Goal: Task Accomplishment & Management: Manage account settings

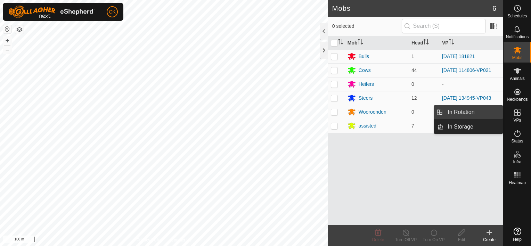
click at [483, 111] on link "In Rotation" at bounding box center [472, 112] width 59 height 14
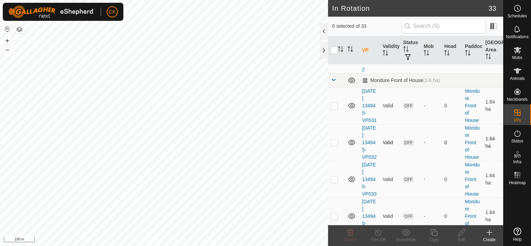
scroll to position [243, 0]
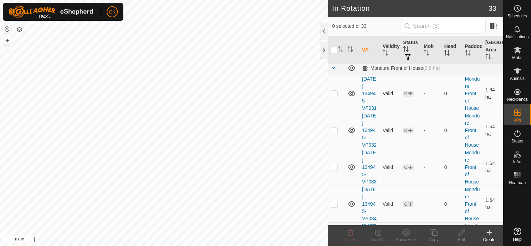
click at [335, 96] on p-checkbox at bounding box center [334, 94] width 7 height 6
checkbox input "true"
click at [334, 133] on p-checkbox at bounding box center [334, 130] width 7 height 6
checkbox input "true"
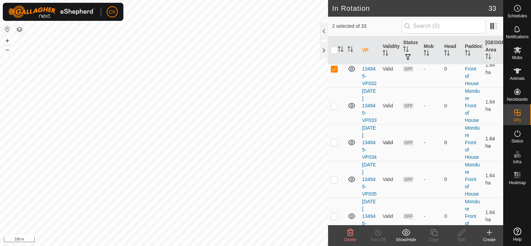
scroll to position [313, 0]
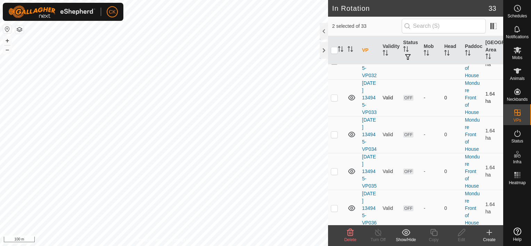
click at [334, 100] on p-checkbox at bounding box center [334, 98] width 7 height 6
checkbox input "true"
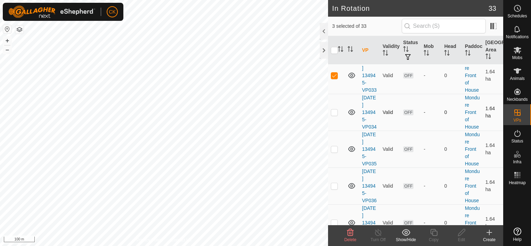
scroll to position [347, 0]
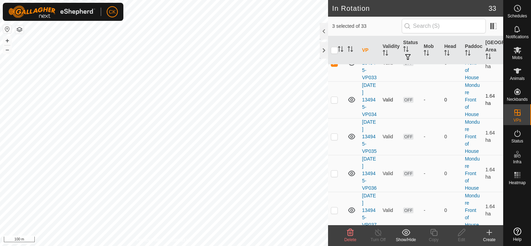
click at [335, 102] on p-checkbox at bounding box center [334, 100] width 7 height 6
checkbox input "true"
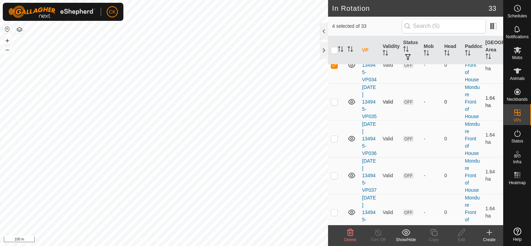
click at [334, 105] on p-checkbox at bounding box center [334, 102] width 7 height 6
checkbox input "true"
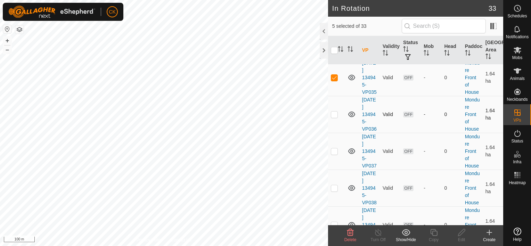
scroll to position [417, 0]
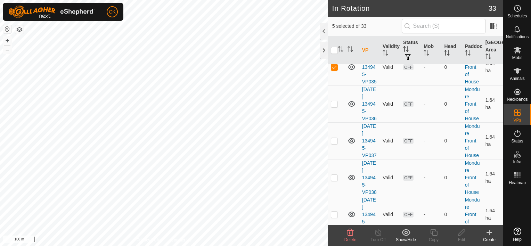
click at [335, 107] on p-checkbox at bounding box center [334, 104] width 7 height 6
checkbox input "true"
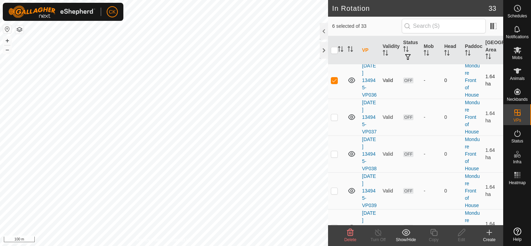
scroll to position [451, 0]
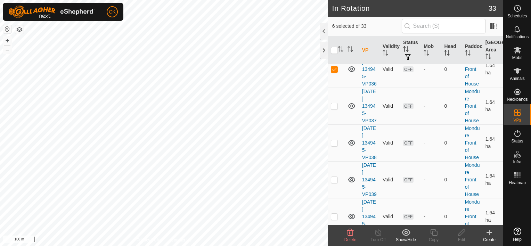
click at [335, 109] on p-checkbox at bounding box center [334, 106] width 7 height 6
checkbox input "true"
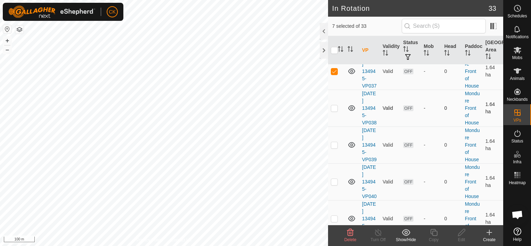
click at [334, 111] on p-checkbox at bounding box center [334, 108] width 7 height 6
checkbox input "true"
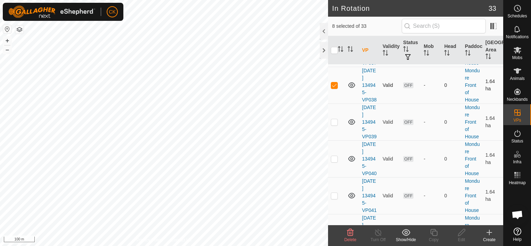
scroll to position [521, 0]
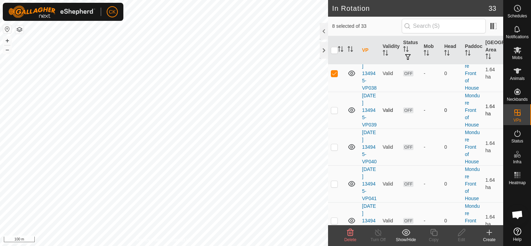
click at [335, 113] on p-checkbox at bounding box center [334, 110] width 7 height 6
checkbox input "true"
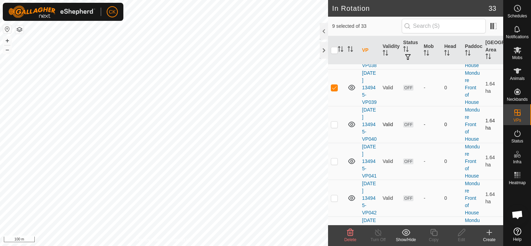
scroll to position [556, 0]
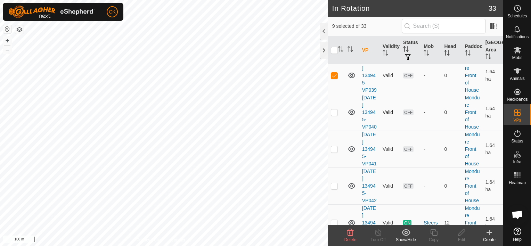
click at [334, 115] on p-checkbox at bounding box center [334, 112] width 7 height 6
checkbox input "true"
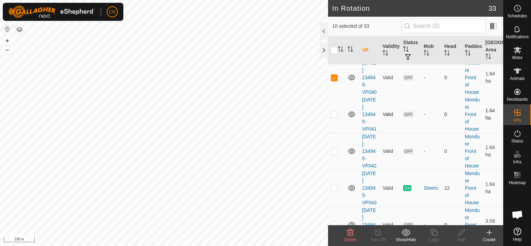
click at [333, 117] on p-checkbox at bounding box center [334, 114] width 7 height 6
checkbox input "true"
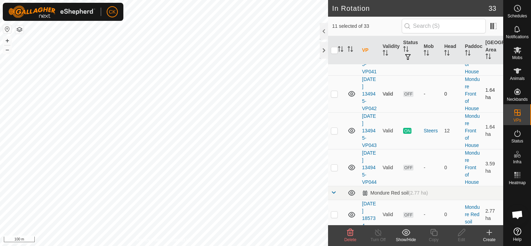
scroll to position [660, 0]
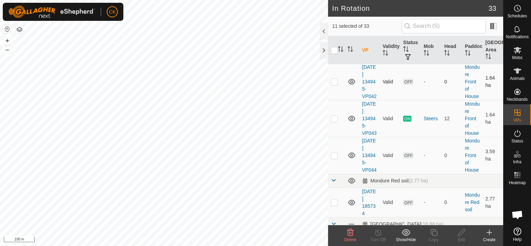
click at [332, 84] on p-checkbox at bounding box center [334, 82] width 7 height 6
checkbox input "true"
click at [349, 233] on icon at bounding box center [350, 232] width 8 height 8
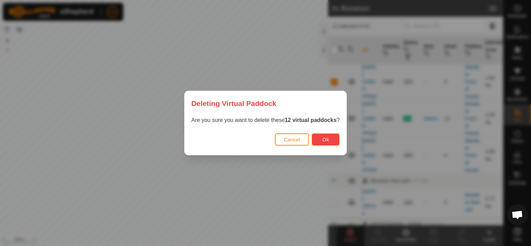
click at [329, 139] on button "Ok" at bounding box center [326, 139] width 28 height 12
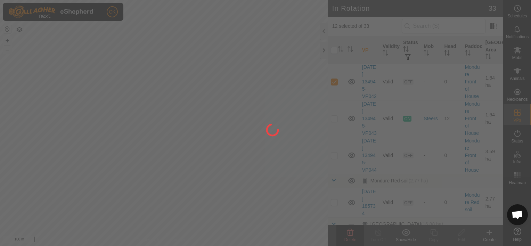
checkbox input "false"
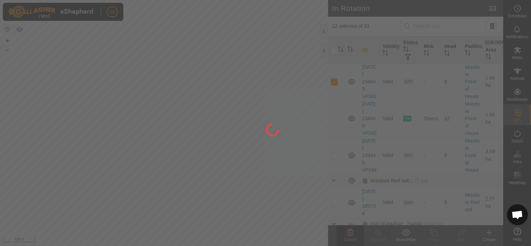
checkbox input "false"
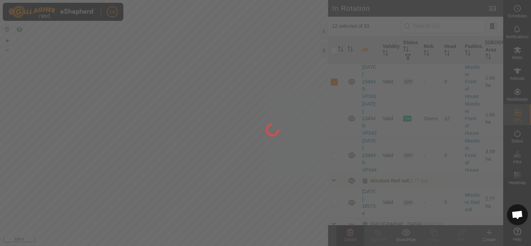
checkbox input "false"
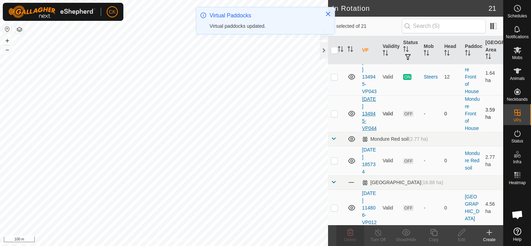
scroll to position [243, 0]
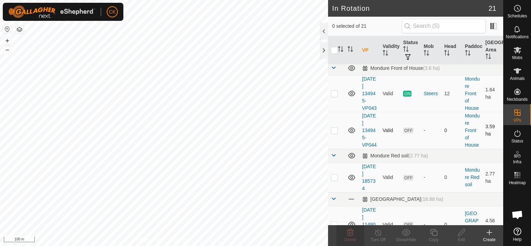
click at [333, 133] on p-checkbox at bounding box center [334, 130] width 7 height 6
click at [334, 133] on p-checkbox at bounding box center [334, 130] width 7 height 6
checkbox input "false"
click at [332, 96] on p-checkbox at bounding box center [334, 94] width 7 height 6
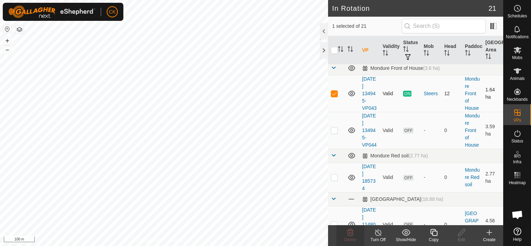
checkbox input "false"
click at [333, 133] on p-checkbox at bounding box center [334, 130] width 7 height 6
checkbox input "true"
click at [433, 231] on icon at bounding box center [433, 232] width 9 height 8
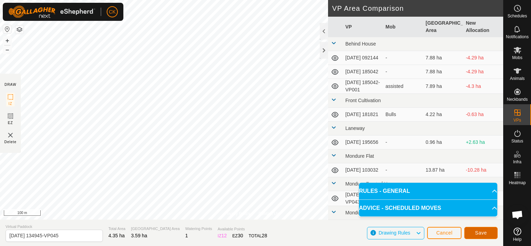
click at [474, 231] on button "Save" at bounding box center [480, 233] width 33 height 12
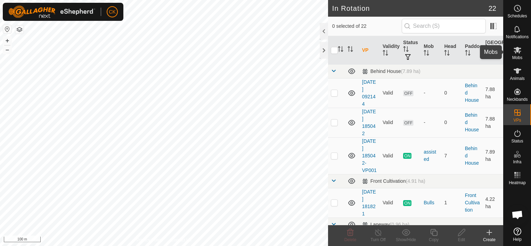
click at [518, 50] on icon at bounding box center [517, 50] width 8 height 7
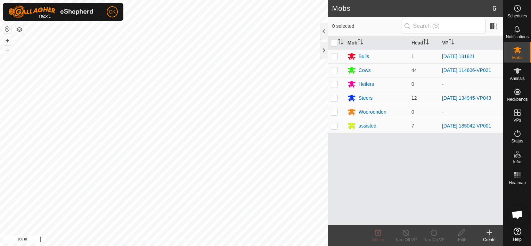
click at [335, 97] on p-checkbox at bounding box center [334, 98] width 7 height 6
checkbox input "true"
click at [431, 232] on icon at bounding box center [433, 232] width 9 height 8
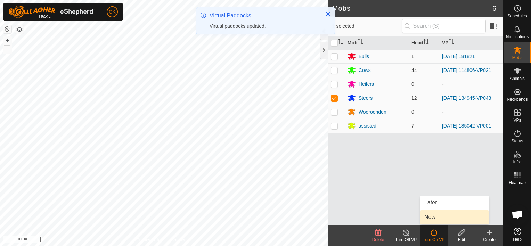
click at [429, 217] on link "Now" at bounding box center [454, 217] width 69 height 14
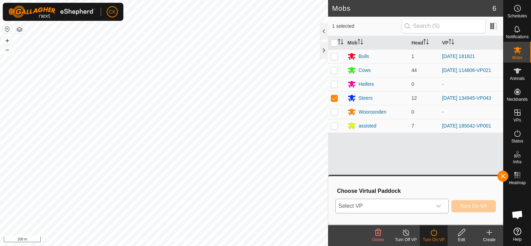
click at [437, 207] on icon "dropdown trigger" at bounding box center [438, 206] width 6 height 6
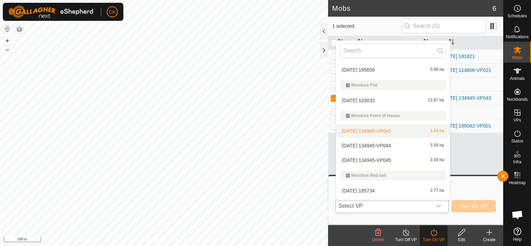
scroll to position [139, 0]
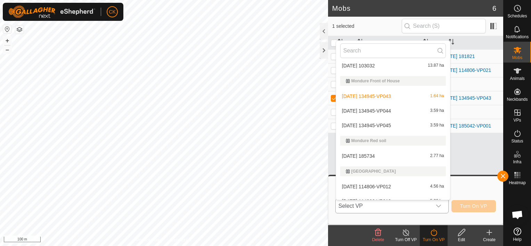
click at [373, 124] on li "[DATE] 134945-VP045 3.59 ha" at bounding box center [393, 125] width 114 height 14
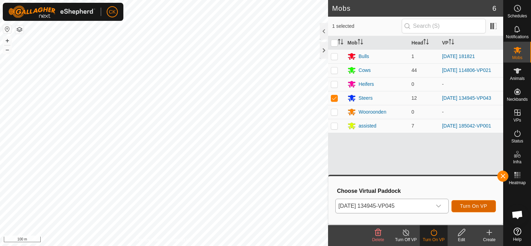
click at [466, 206] on span "Turn On VP" at bounding box center [473, 206] width 27 height 6
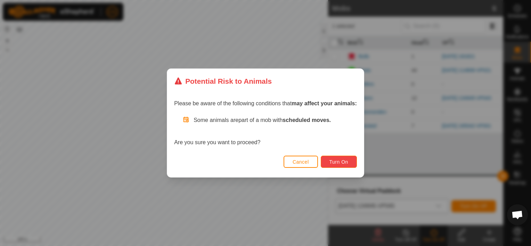
click at [338, 162] on span "Turn On" at bounding box center [338, 162] width 19 height 6
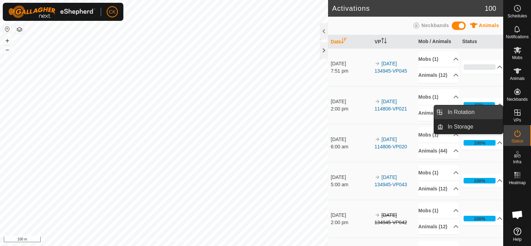
click at [486, 113] on link "In Rotation" at bounding box center [472, 112] width 59 height 14
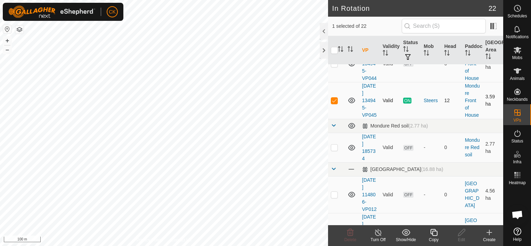
scroll to position [313, 0]
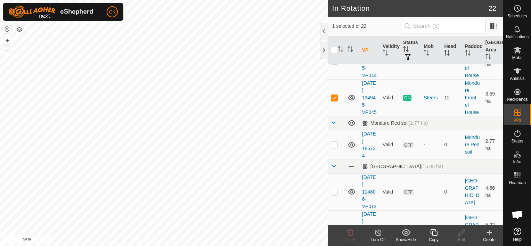
click at [433, 231] on icon at bounding box center [433, 232] width 9 height 8
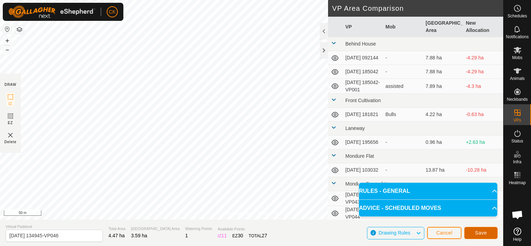
click at [480, 232] on span "Save" at bounding box center [481, 233] width 12 height 6
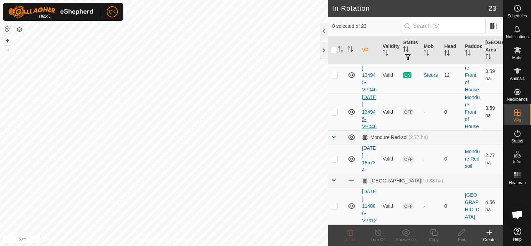
scroll to position [347, 0]
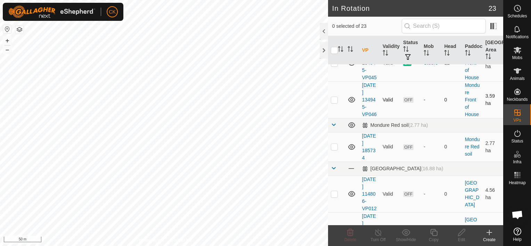
click at [334, 102] on p-checkbox at bounding box center [334, 100] width 7 height 6
click at [335, 102] on p-checkbox at bounding box center [334, 100] width 7 height 6
checkbox input "false"
click at [517, 6] on icon at bounding box center [517, 8] width 8 height 8
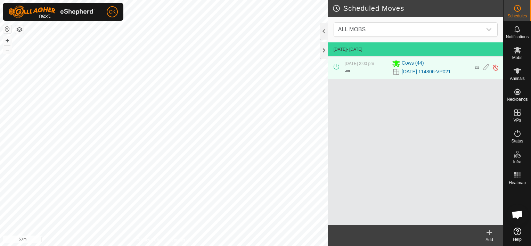
click at [488, 231] on icon at bounding box center [489, 232] width 8 height 8
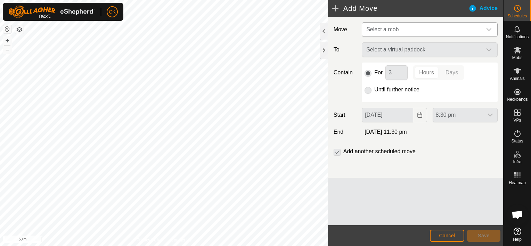
click at [490, 28] on icon "dropdown trigger" at bounding box center [489, 30] width 6 height 6
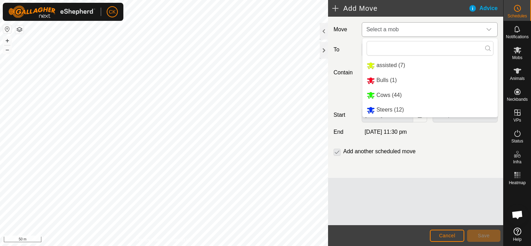
click at [395, 110] on li "Steers (12)" at bounding box center [429, 110] width 135 height 14
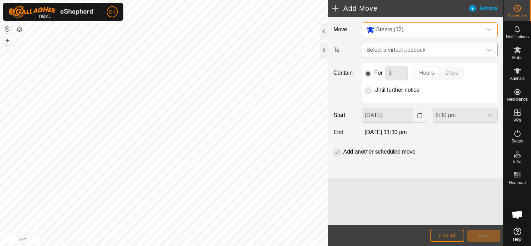
click at [486, 47] on icon "dropdown trigger" at bounding box center [489, 50] width 6 height 6
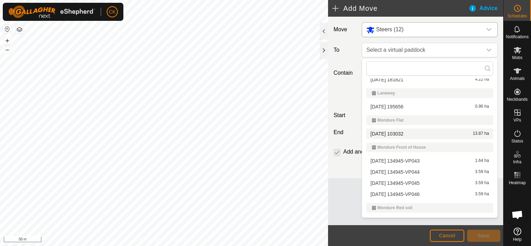
scroll to position [104, 0]
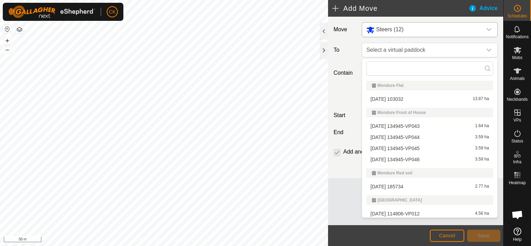
click at [424, 157] on li "[DATE] 134945-VP046 3.59 ha" at bounding box center [429, 159] width 127 height 10
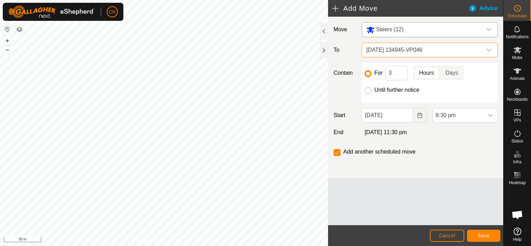
click at [368, 90] on input "Until further notice" at bounding box center [367, 90] width 7 height 7
radio input "true"
checkbox input "false"
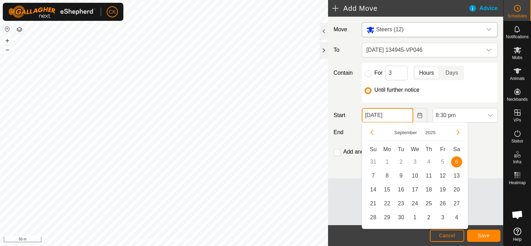
click at [404, 116] on input "[DATE]" at bounding box center [387, 115] width 51 height 15
click at [373, 175] on span "7" at bounding box center [372, 175] width 11 height 11
type input "[DATE]"
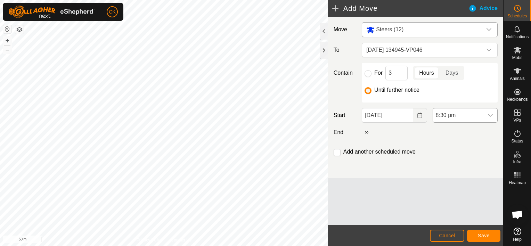
click at [490, 114] on icon "dropdown trigger" at bounding box center [490, 116] width 6 height 6
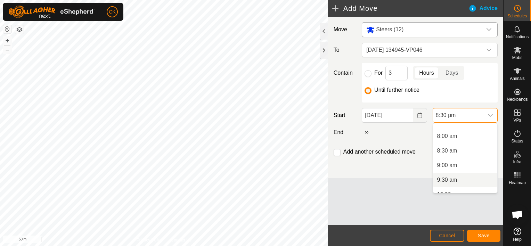
scroll to position [227, 0]
click at [446, 135] on li "8:00 am" at bounding box center [465, 137] width 64 height 14
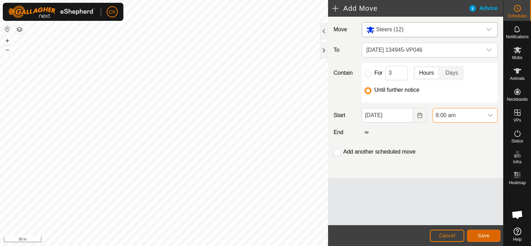
click at [482, 235] on span "Save" at bounding box center [484, 236] width 12 height 6
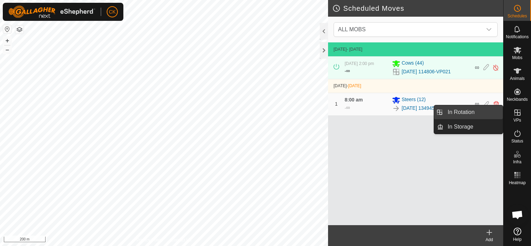
click at [499, 112] on link "In Rotation" at bounding box center [472, 112] width 59 height 14
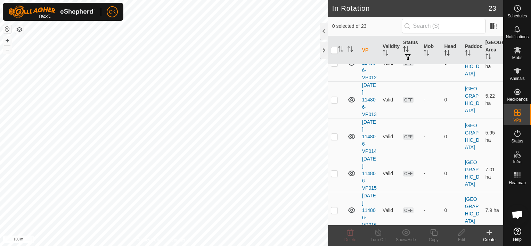
scroll to position [486, 0]
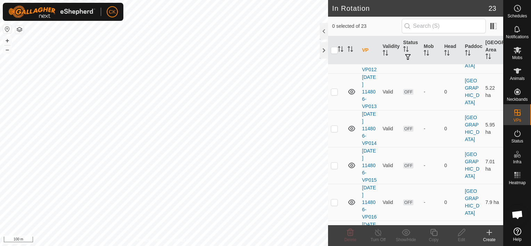
click at [333, 58] on p-checkbox at bounding box center [334, 55] width 7 height 6
checkbox input "true"
click at [334, 94] on p-checkbox at bounding box center [334, 92] width 7 height 6
checkbox input "true"
click at [334, 131] on p-checkbox at bounding box center [334, 129] width 7 height 6
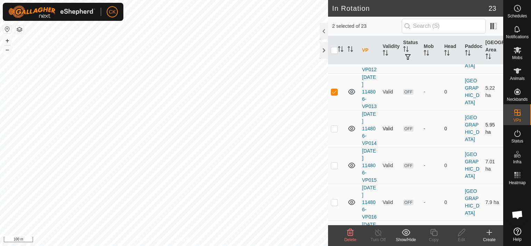
checkbox input "true"
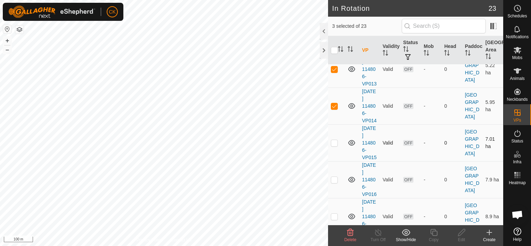
scroll to position [521, 0]
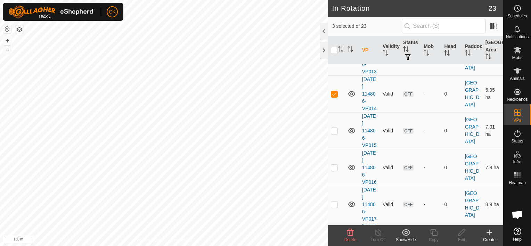
click at [335, 133] on p-checkbox at bounding box center [334, 131] width 7 height 6
checkbox input "true"
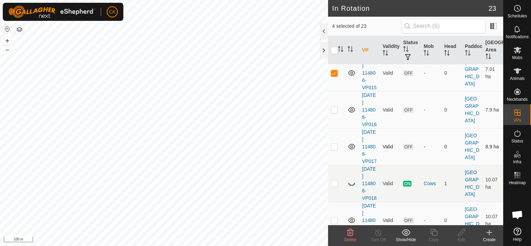
scroll to position [590, 0]
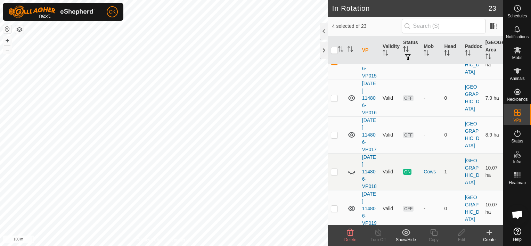
click at [336, 101] on p-checkbox at bounding box center [334, 98] width 7 height 6
checkbox input "true"
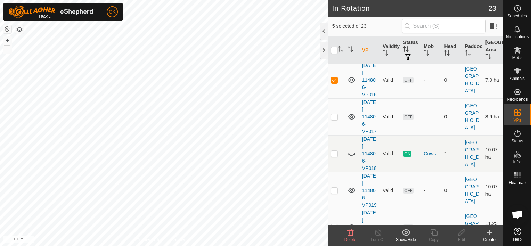
scroll to position [625, 0]
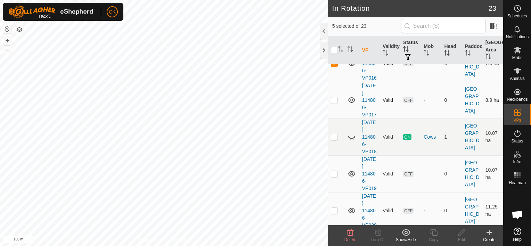
click at [333, 103] on p-checkbox at bounding box center [334, 100] width 7 height 6
checkbox input "true"
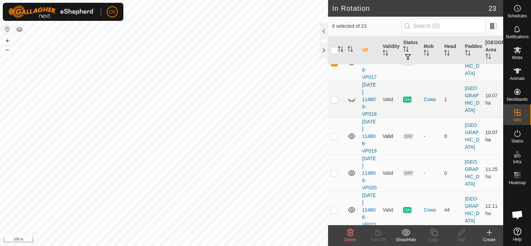
scroll to position [695, 0]
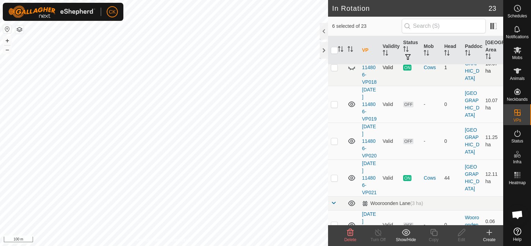
click at [333, 70] on p-checkbox at bounding box center [334, 68] width 7 height 6
checkbox input "false"
click at [332, 107] on p-checkbox at bounding box center [334, 104] width 7 height 6
checkbox input "true"
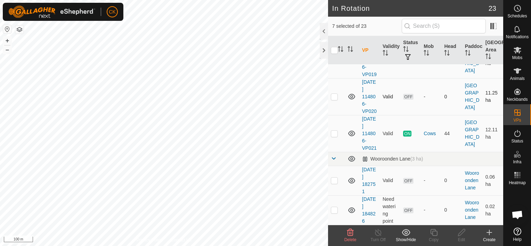
scroll to position [764, 0]
click at [335, 99] on p-checkbox at bounding box center [334, 97] width 7 height 6
checkbox input "true"
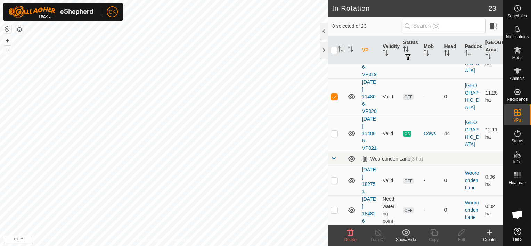
click at [350, 232] on icon at bounding box center [350, 232] width 8 height 8
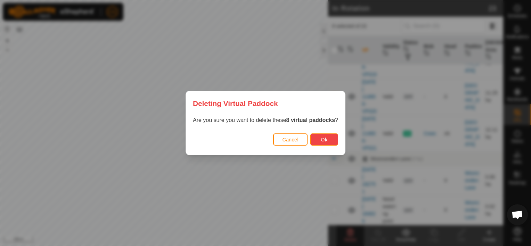
click at [323, 141] on span "Ok" at bounding box center [324, 140] width 7 height 6
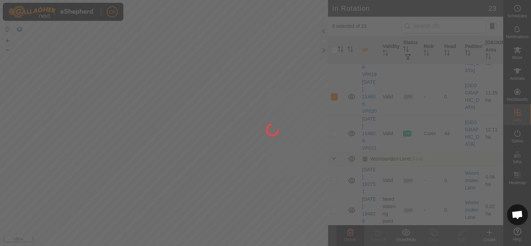
checkbox input "false"
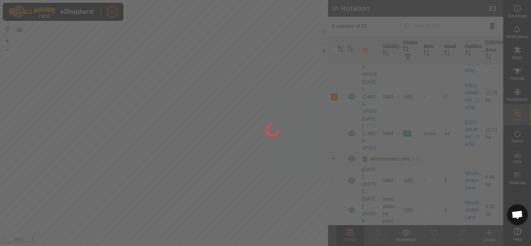
checkbox input "false"
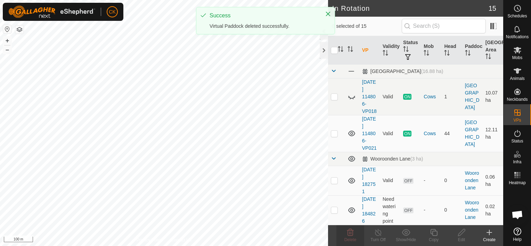
scroll to position [494, 0]
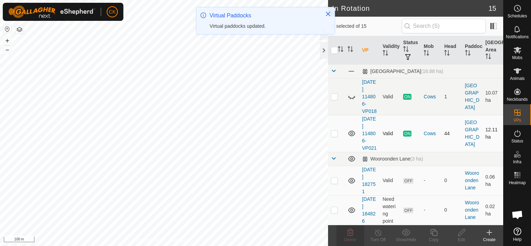
click at [333, 131] on p-checkbox at bounding box center [334, 134] width 7 height 6
checkbox input "true"
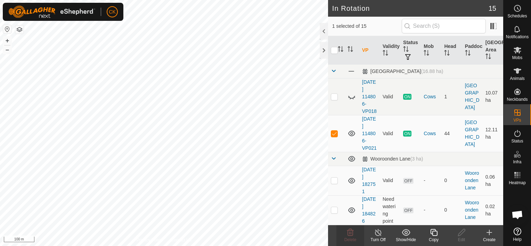
click at [432, 231] on icon at bounding box center [433, 232] width 9 height 8
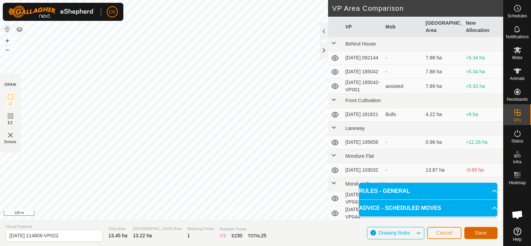
click at [475, 231] on span "Save" at bounding box center [481, 233] width 12 height 6
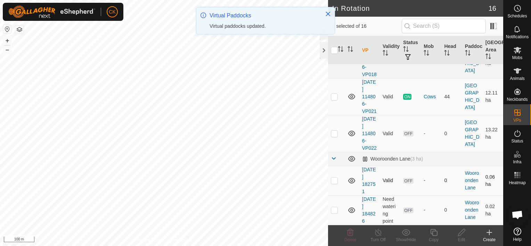
scroll to position [521, 0]
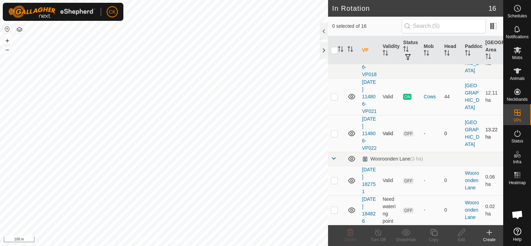
click at [335, 136] on p-checkbox at bounding box center [334, 134] width 7 height 6
checkbox input "true"
click at [433, 231] on icon at bounding box center [433, 232] width 7 height 7
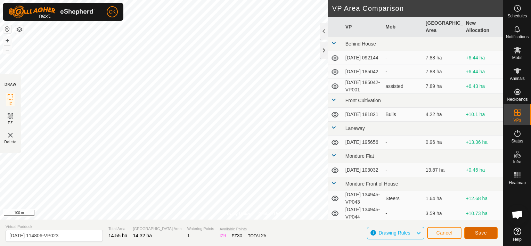
click at [477, 232] on span "Save" at bounding box center [481, 233] width 12 height 6
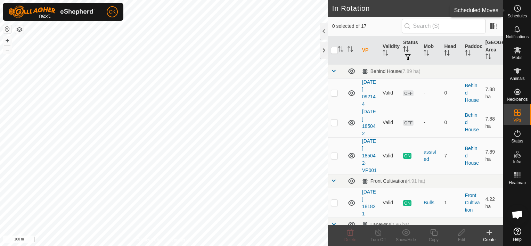
click at [516, 9] on icon at bounding box center [517, 8] width 8 height 8
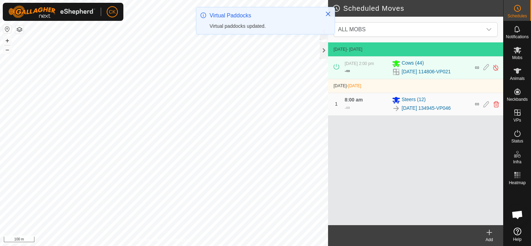
click at [488, 230] on icon at bounding box center [489, 232] width 8 height 8
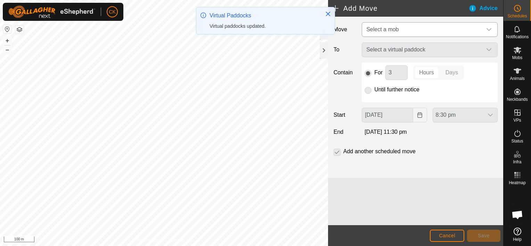
click at [490, 29] on icon "dropdown trigger" at bounding box center [488, 29] width 5 height 3
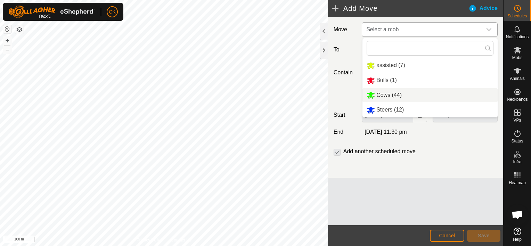
click at [397, 93] on li "Cows (44)" at bounding box center [429, 95] width 135 height 14
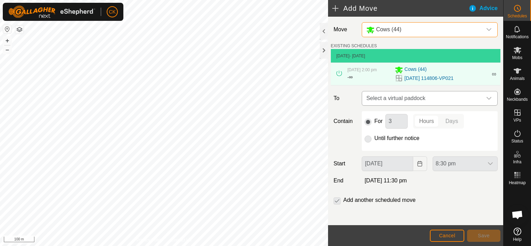
click at [486, 97] on icon "dropdown trigger" at bounding box center [488, 98] width 5 height 3
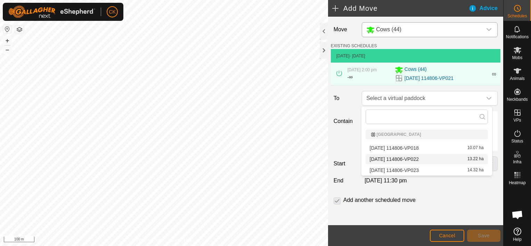
click at [425, 158] on li "[DATE] 114806-VP022 13.22 ha" at bounding box center [426, 159] width 122 height 10
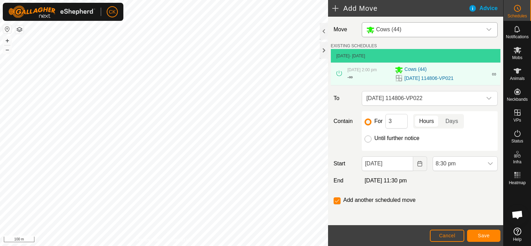
click at [367, 138] on input "Until further notice" at bounding box center [367, 138] width 7 height 7
radio input "true"
checkbox input "false"
click at [403, 162] on input "[DATE]" at bounding box center [387, 163] width 51 height 15
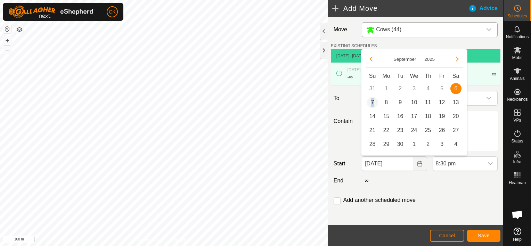
click at [372, 101] on span "7" at bounding box center [372, 102] width 11 height 11
type input "[DATE]"
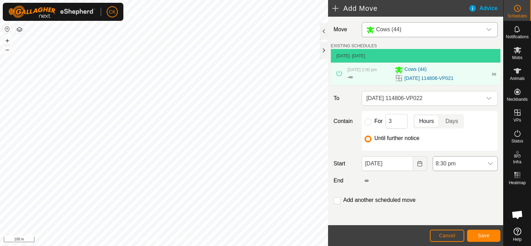
click at [487, 162] on icon "dropdown trigger" at bounding box center [490, 164] width 6 height 6
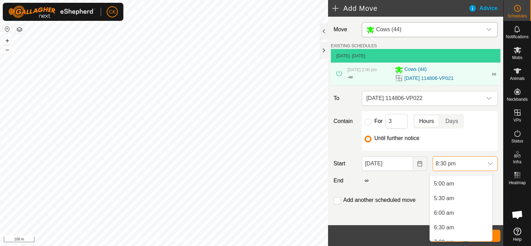
scroll to position [156, 0]
click at [448, 197] on li "6:00 am" at bounding box center [461, 197] width 62 height 14
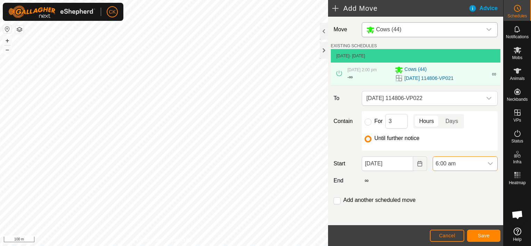
scroll to position [542, 0]
click at [490, 235] on button "Save" at bounding box center [483, 236] width 33 height 12
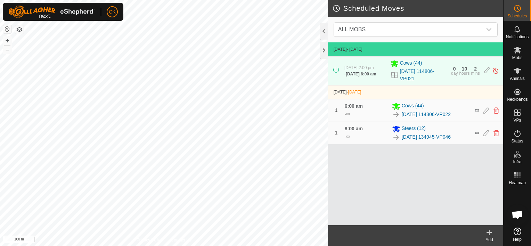
click at [489, 232] on icon at bounding box center [489, 232] width 5 height 0
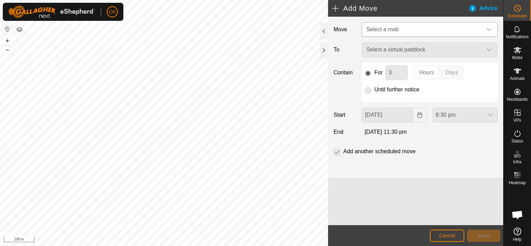
click at [489, 27] on icon "dropdown trigger" at bounding box center [489, 30] width 6 height 6
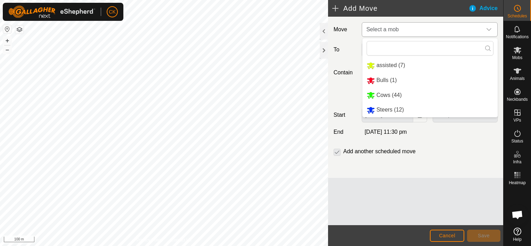
click at [395, 93] on li "Cows (44)" at bounding box center [429, 95] width 135 height 14
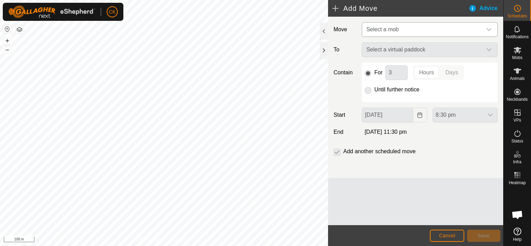
type input "[DATE]"
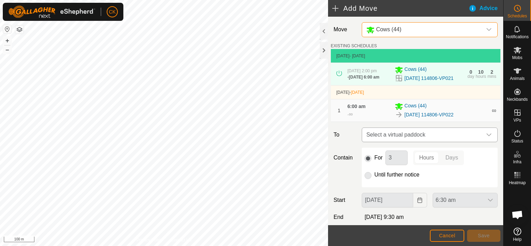
click at [486, 138] on icon "dropdown trigger" at bounding box center [489, 135] width 6 height 6
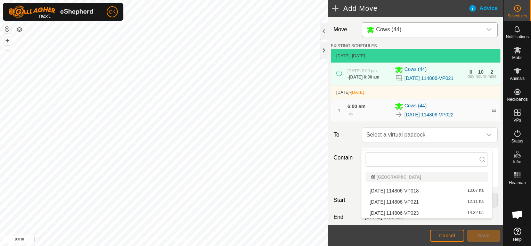
click at [421, 211] on li "[DATE] 114806-VP023 14.32 ha" at bounding box center [426, 213] width 122 height 10
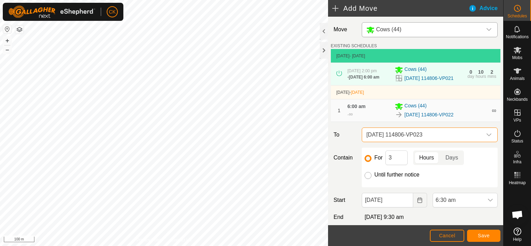
click at [368, 179] on input "Until further notice" at bounding box center [367, 175] width 7 height 7
radio input "true"
checkbox input "false"
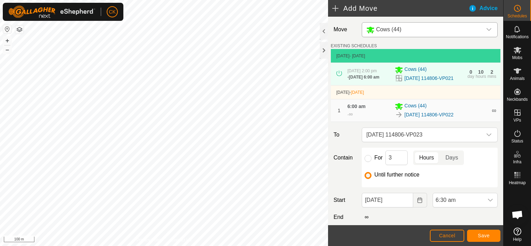
scroll to position [35, 0]
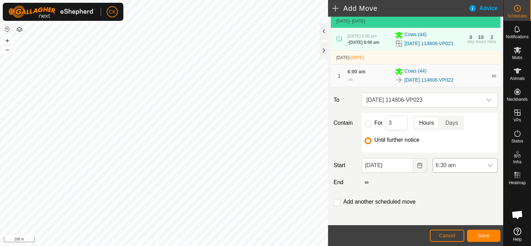
click at [487, 168] on icon "dropdown trigger" at bounding box center [490, 166] width 6 height 6
click at [443, 131] on li "2:00 pm" at bounding box center [461, 133] width 62 height 14
click at [488, 233] on span "Save" at bounding box center [484, 236] width 12 height 6
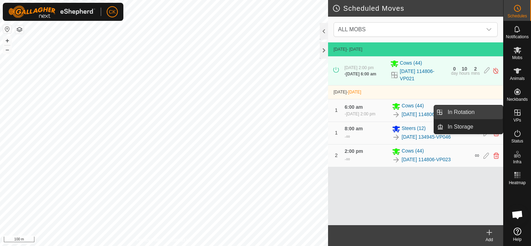
click at [487, 109] on link "In Rotation" at bounding box center [472, 112] width 59 height 14
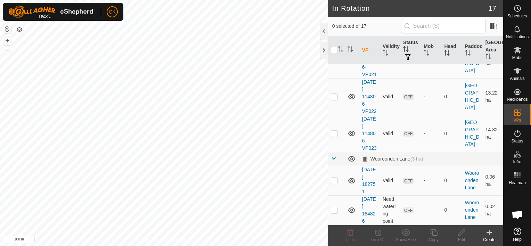
scroll to position [582, 0]
click at [334, 131] on p-checkbox at bounding box center [334, 134] width 7 height 6
checkbox input "true"
click at [433, 229] on icon at bounding box center [433, 232] width 7 height 7
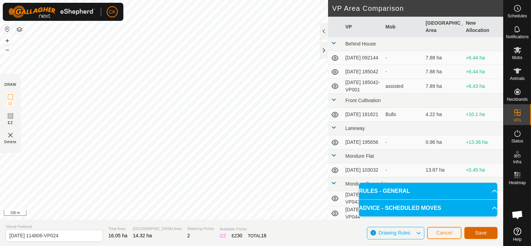
click at [480, 229] on button "Save" at bounding box center [480, 233] width 33 height 12
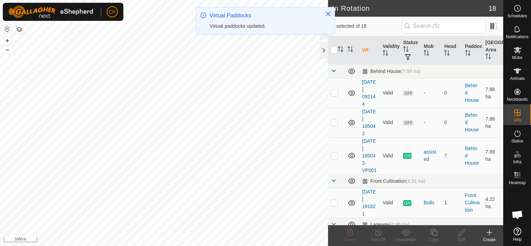
click at [231, 31] on div "CK Schedules Notifications Mobs Animals Neckbands VPs Status Infra Heatmap Help…" at bounding box center [265, 123] width 531 height 246
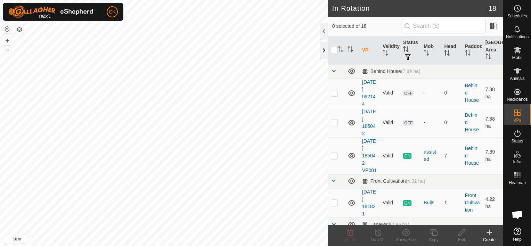
click at [321, 51] on div at bounding box center [323, 50] width 8 height 17
